Goal: Complete application form

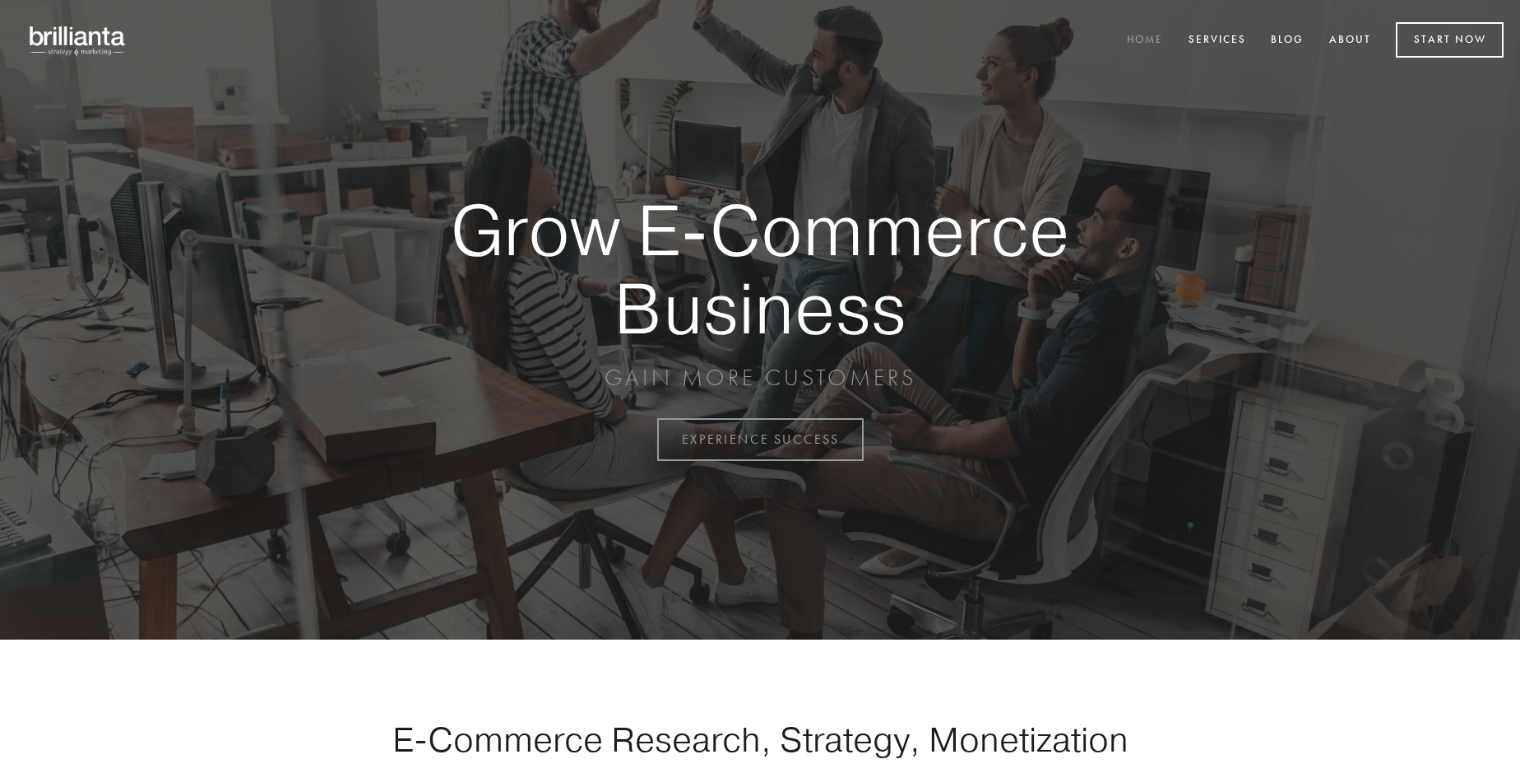
scroll to position [4313, 0]
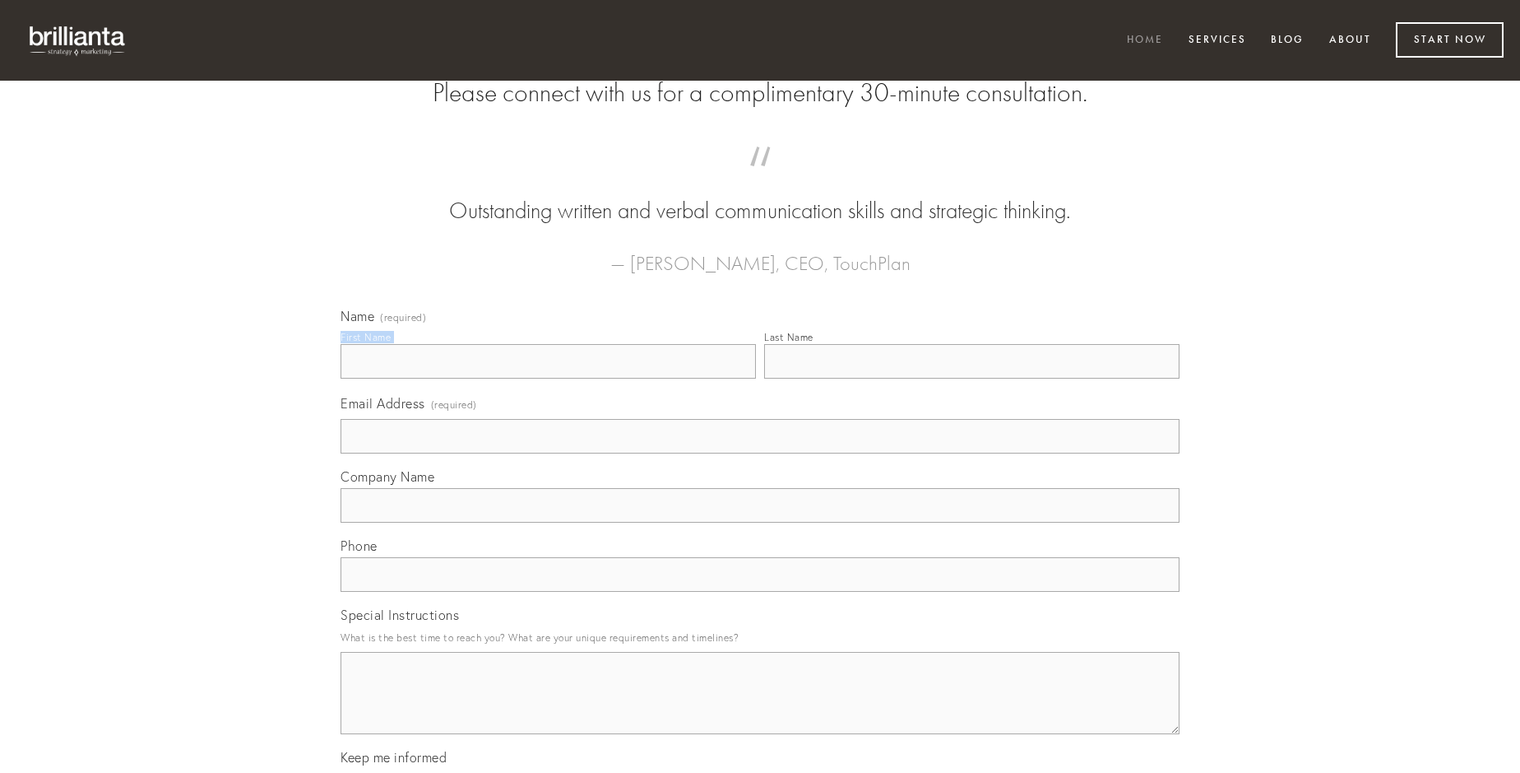
type input "[PERSON_NAME]"
click at [972, 378] on input "Last Name" at bounding box center [971, 361] width 415 height 35
type input "[PERSON_NAME]"
click at [760, 453] on input "Email Address (required)" at bounding box center [760, 436] width 839 height 35
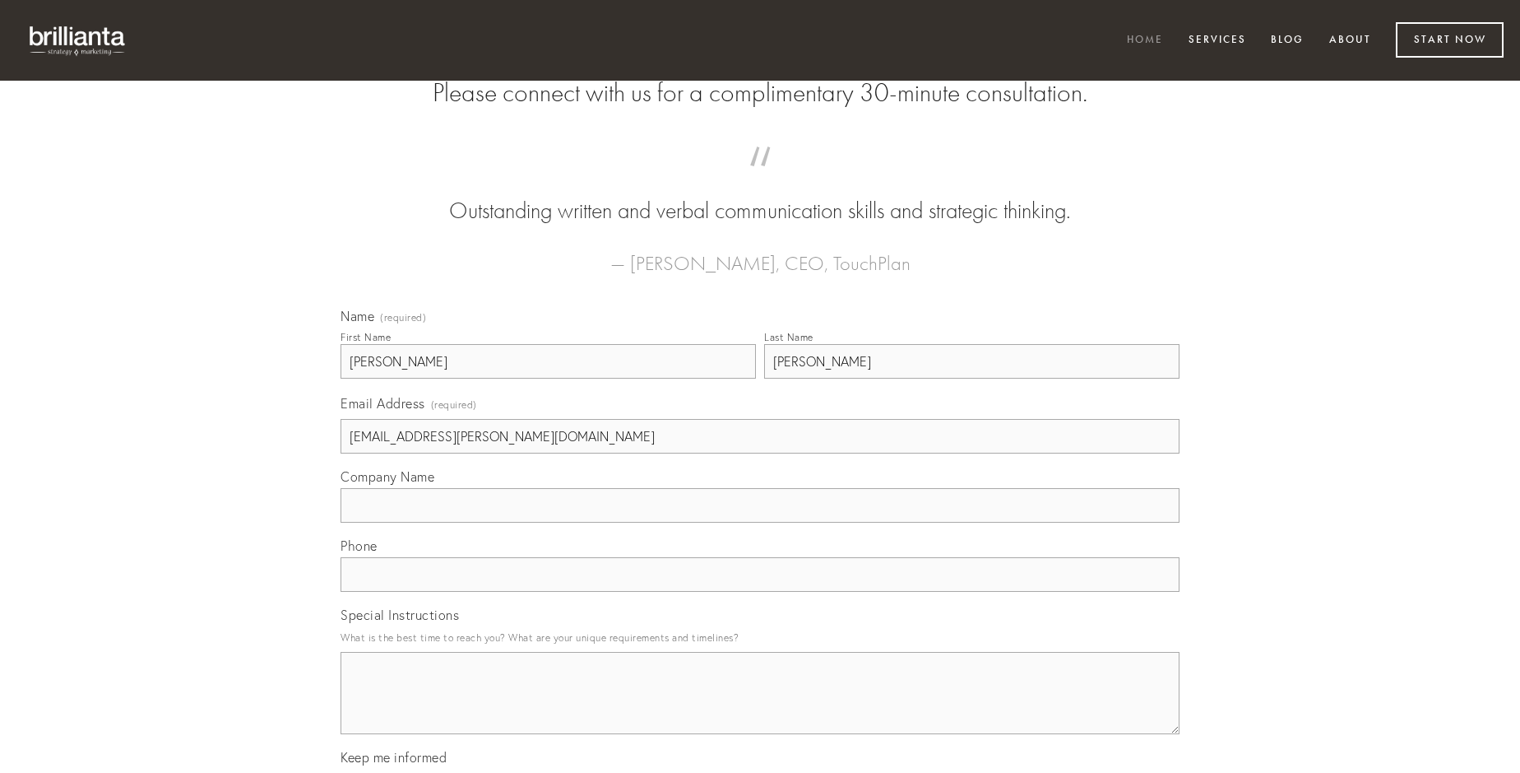
type input "[EMAIL_ADDRESS][PERSON_NAME][DOMAIN_NAME]"
click at [760, 522] on input "Company Name" at bounding box center [760, 505] width 839 height 35
type input "urbanus"
click at [760, 592] on input "text" at bounding box center [760, 574] width 839 height 35
click at [760, 708] on textarea "Special Instructions" at bounding box center [760, 693] width 839 height 82
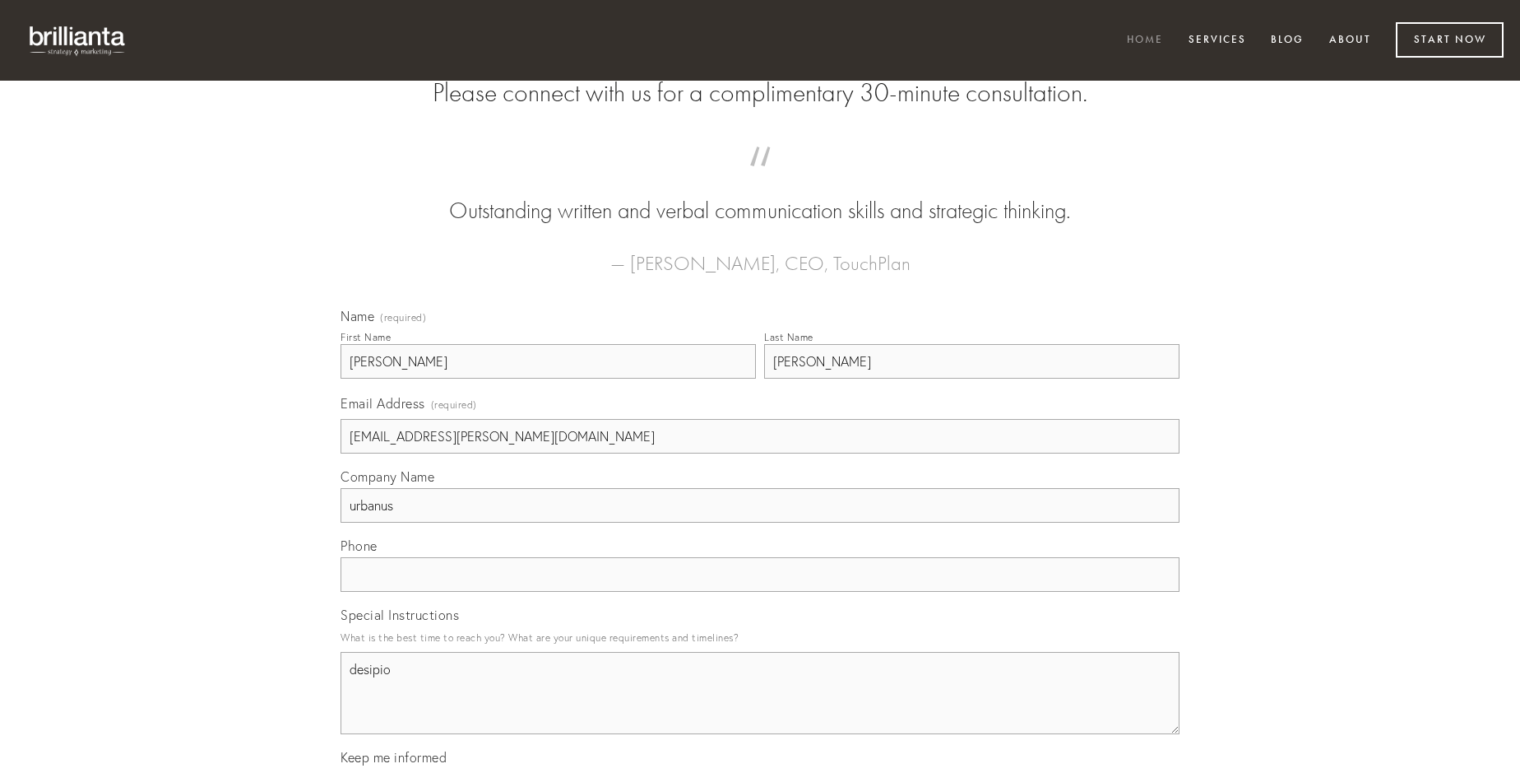
type textarea "desipio"
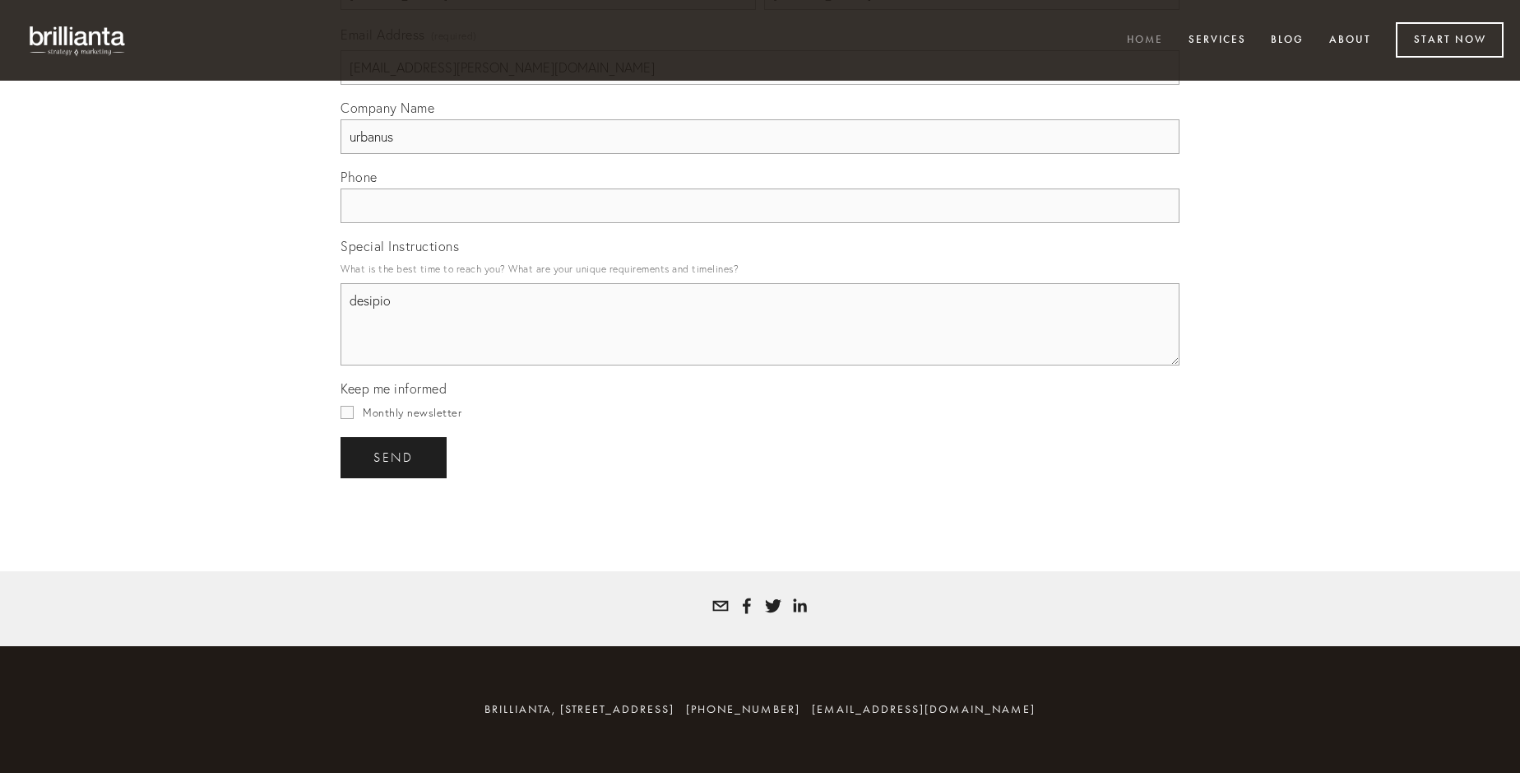
click at [395, 457] on span "send" at bounding box center [394, 457] width 40 height 15
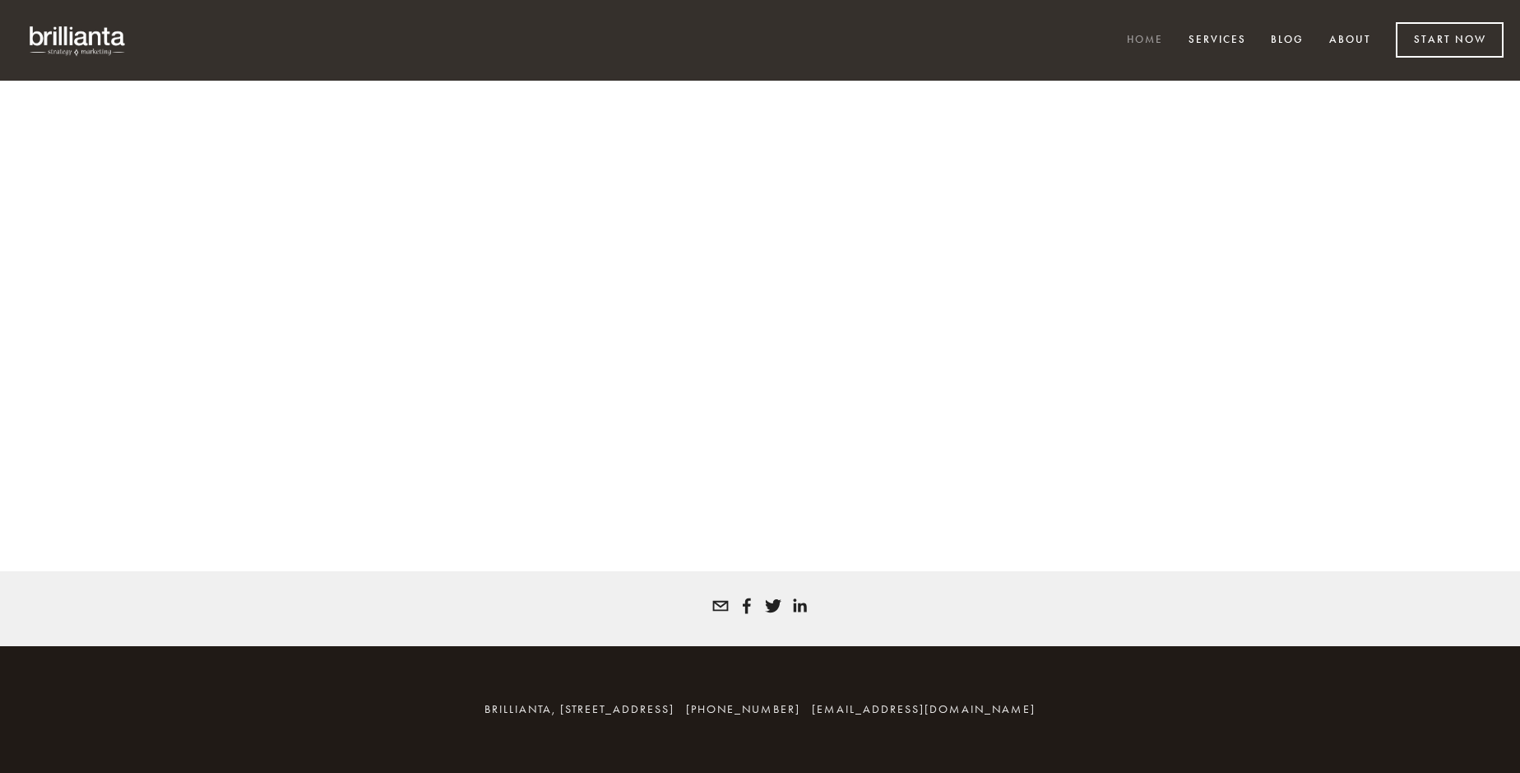
scroll to position [4291, 0]
